Goal: Task Accomplishment & Management: Manage account settings

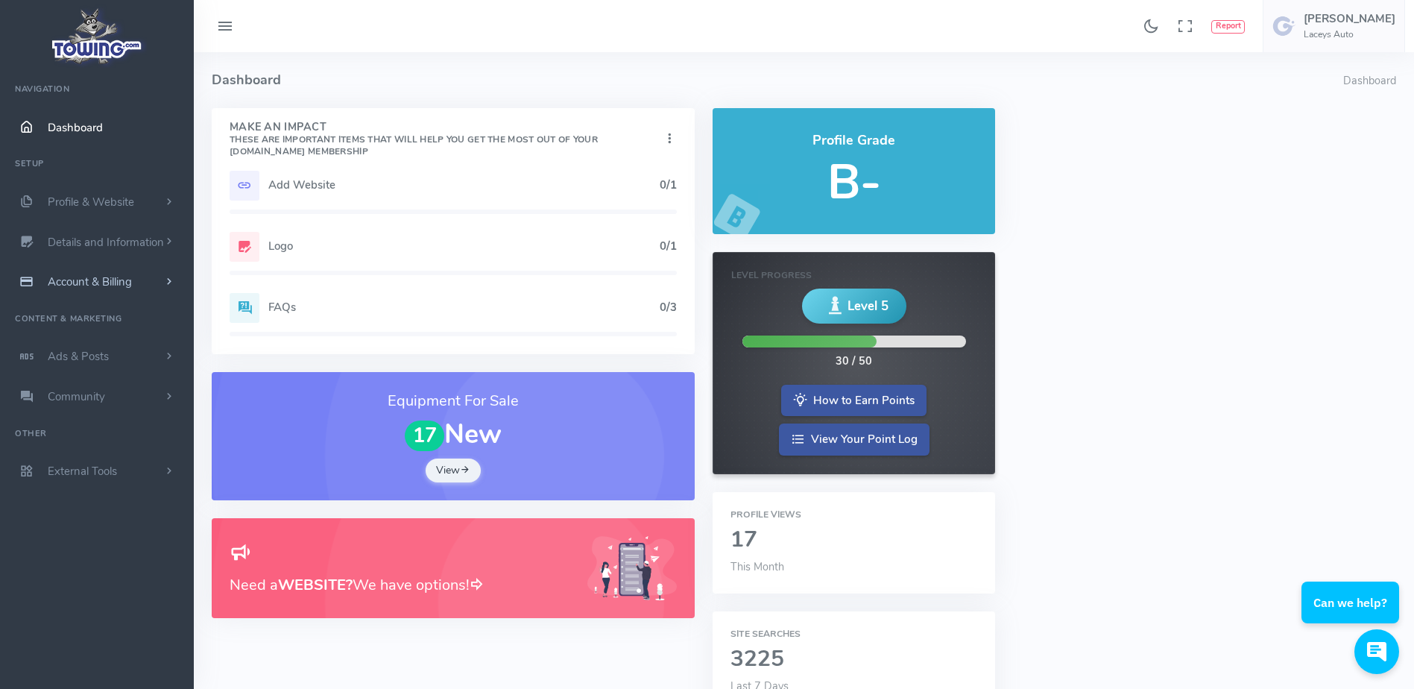
click at [157, 275] on link "Account & Billing" at bounding box center [97, 282] width 194 height 40
click at [89, 453] on link "Cancel" at bounding box center [115, 447] width 157 height 30
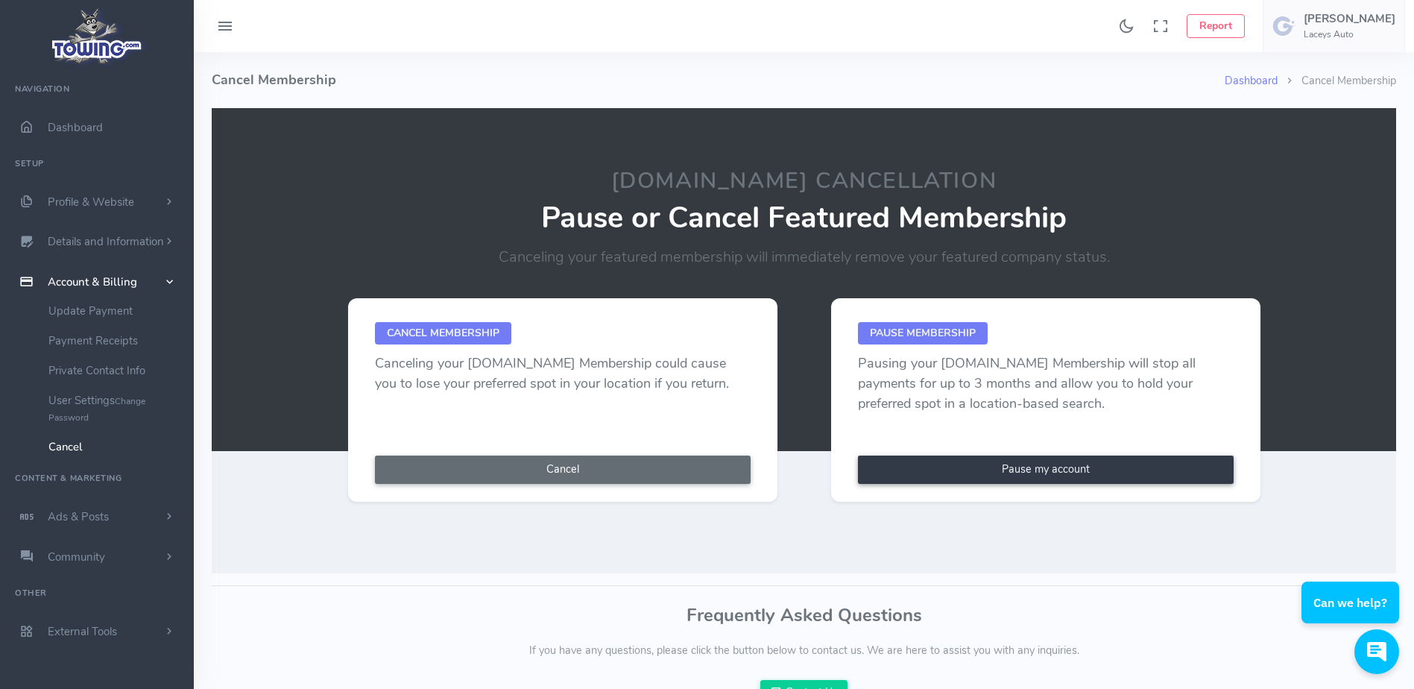
click at [598, 468] on button "Cancel" at bounding box center [563, 469] width 376 height 28
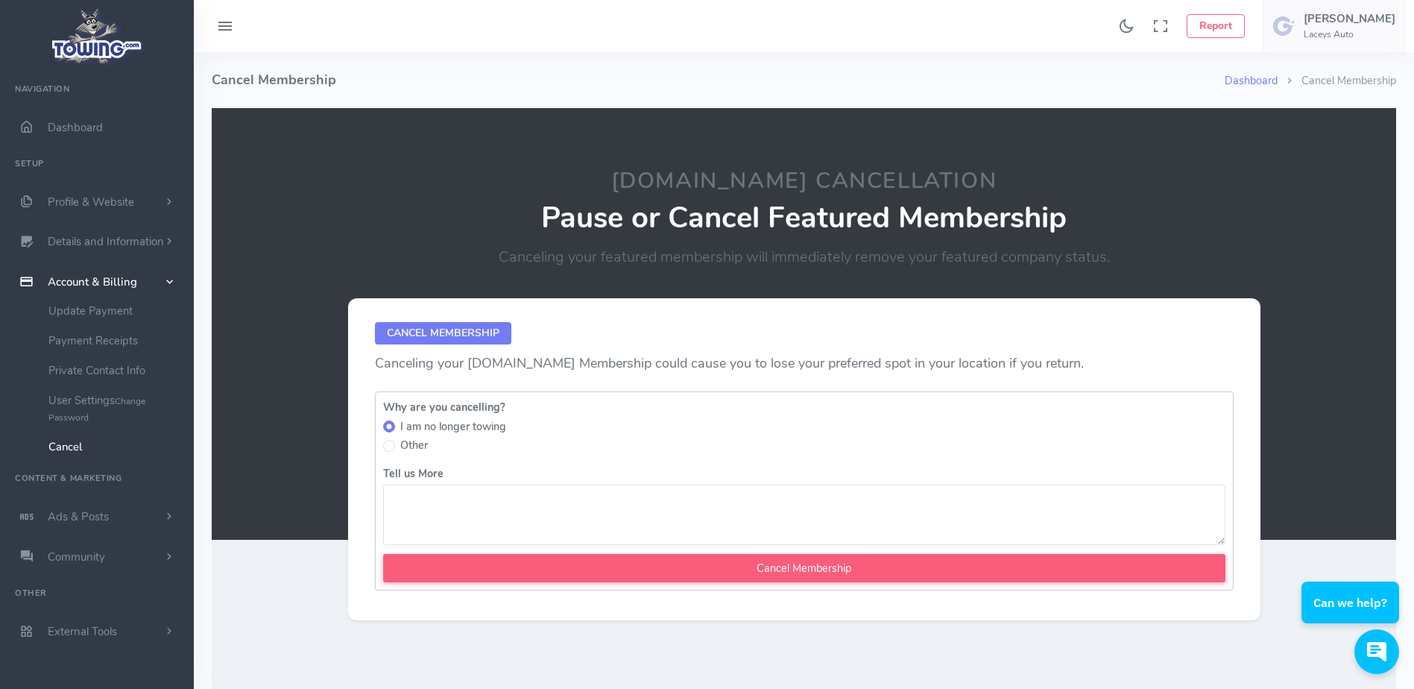
click at [541, 505] on textarea "Tell us More" at bounding box center [804, 514] width 842 height 60
click at [464, 503] on textarea "Tell us More" at bounding box center [804, 514] width 842 height 60
type textarea "[PERSON_NAME] called in to cancel the account, they are working strictly for th…"
click at [601, 459] on div "Why are you cancelling? I am no longer towing Other Tell us More [PERSON_NAME] …" at bounding box center [804, 491] width 859 height 200
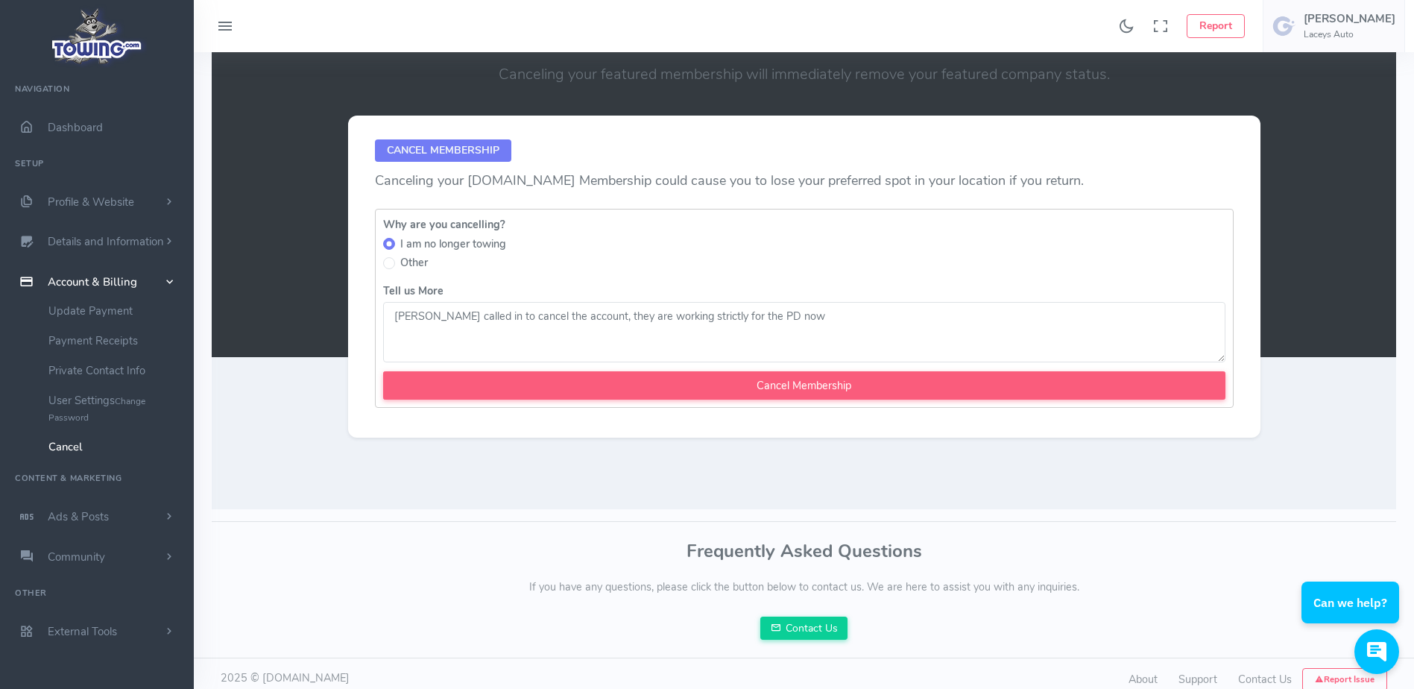
scroll to position [196, 0]
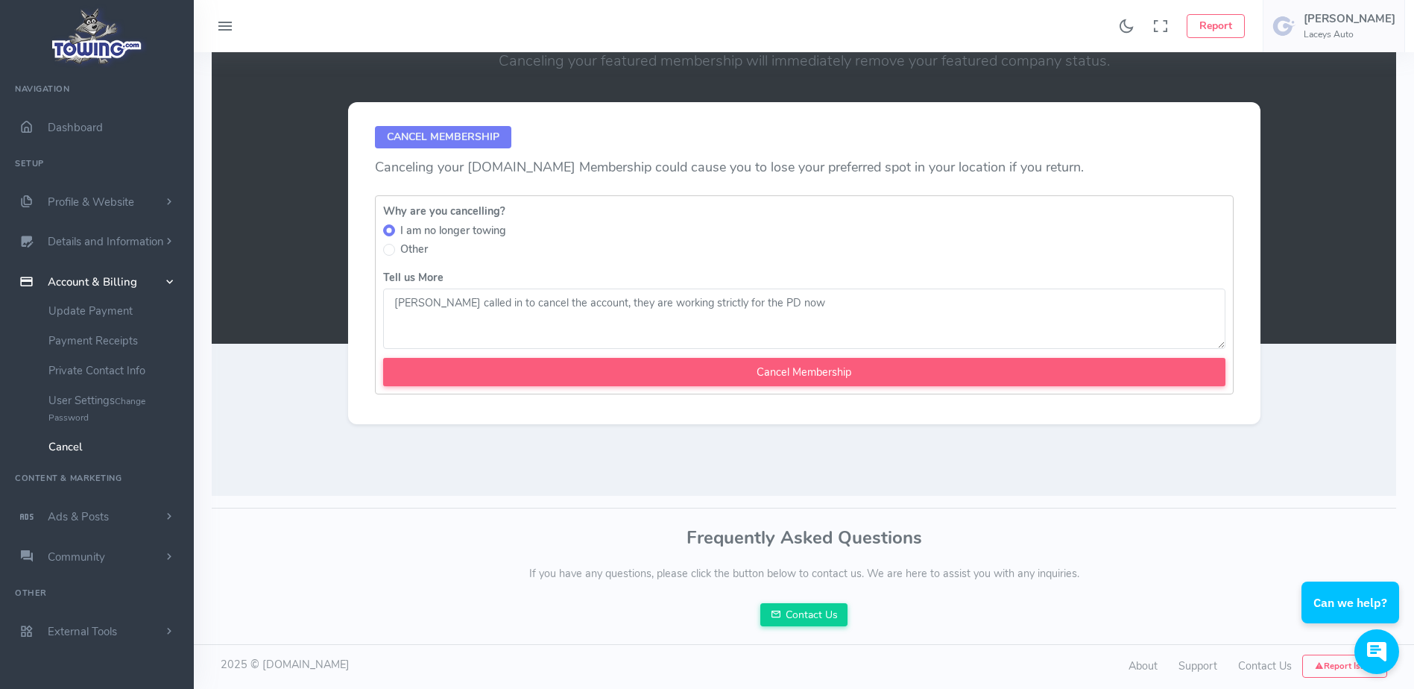
click at [620, 262] on div "Why are you cancelling? I am no longer towing Other Tell us More [PERSON_NAME] …" at bounding box center [804, 295] width 859 height 200
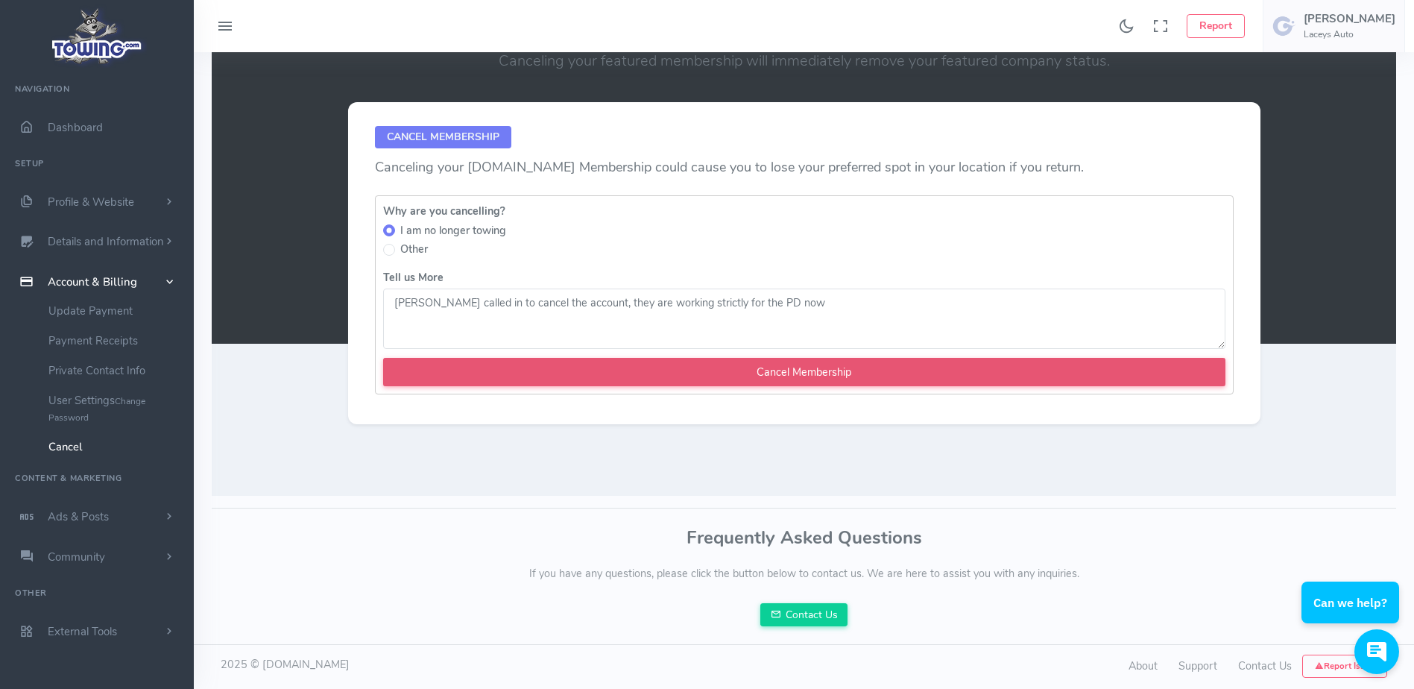
click at [621, 365] on input "Cancel Membership" at bounding box center [804, 372] width 842 height 28
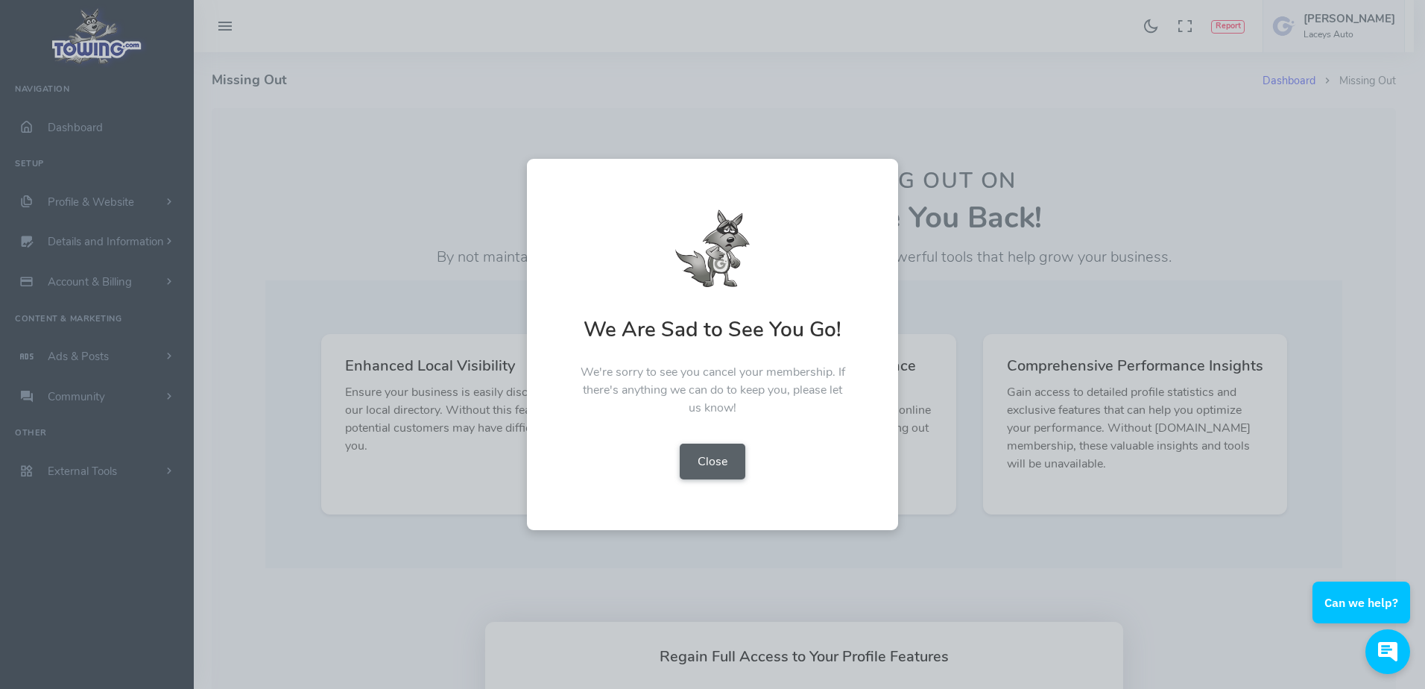
click at [707, 477] on button "Close" at bounding box center [713, 461] width 66 height 36
